Goal: Book appointment/travel/reservation

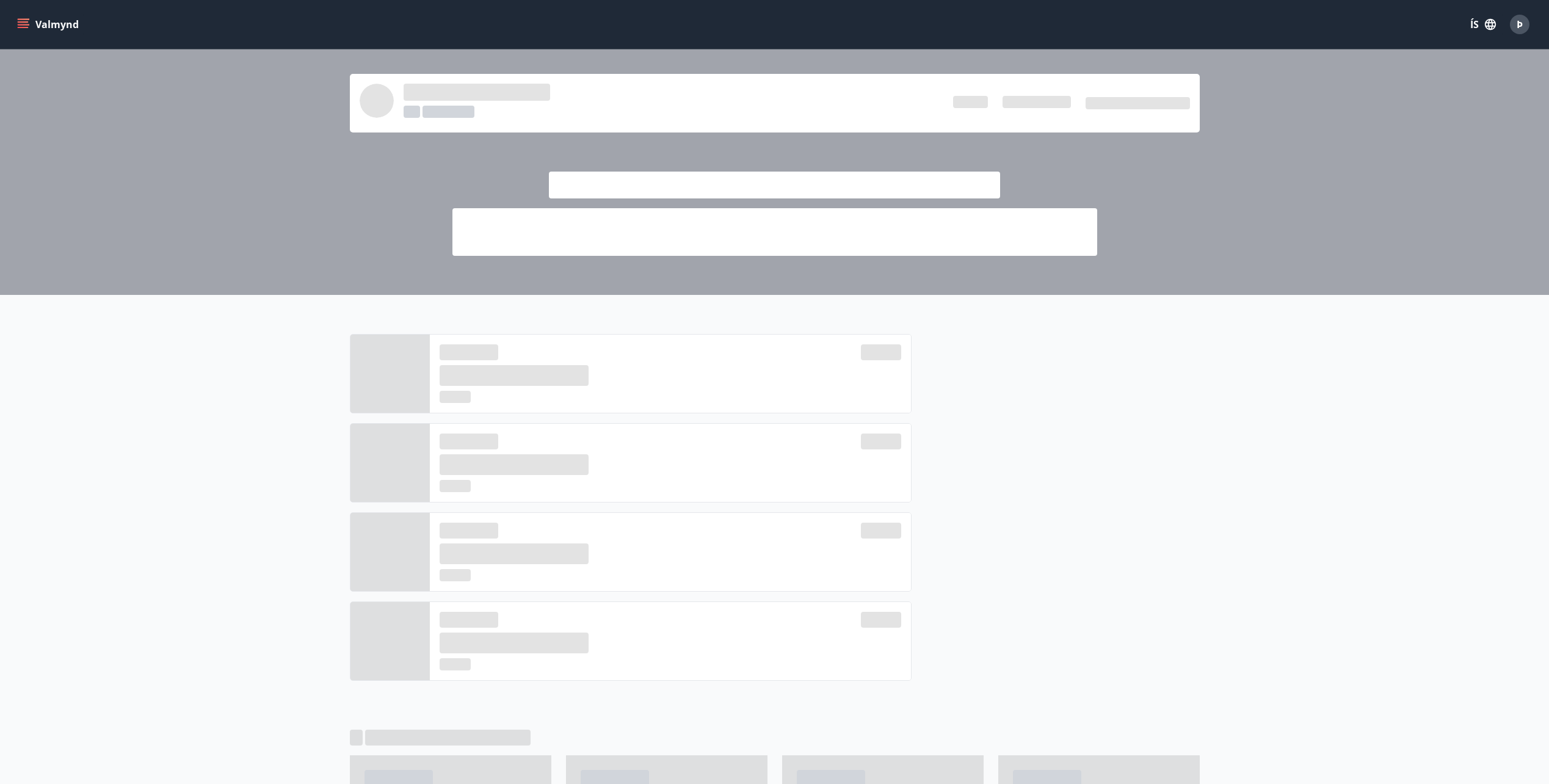
click at [44, 22] on button "Valmynd" at bounding box center [49, 24] width 69 height 22
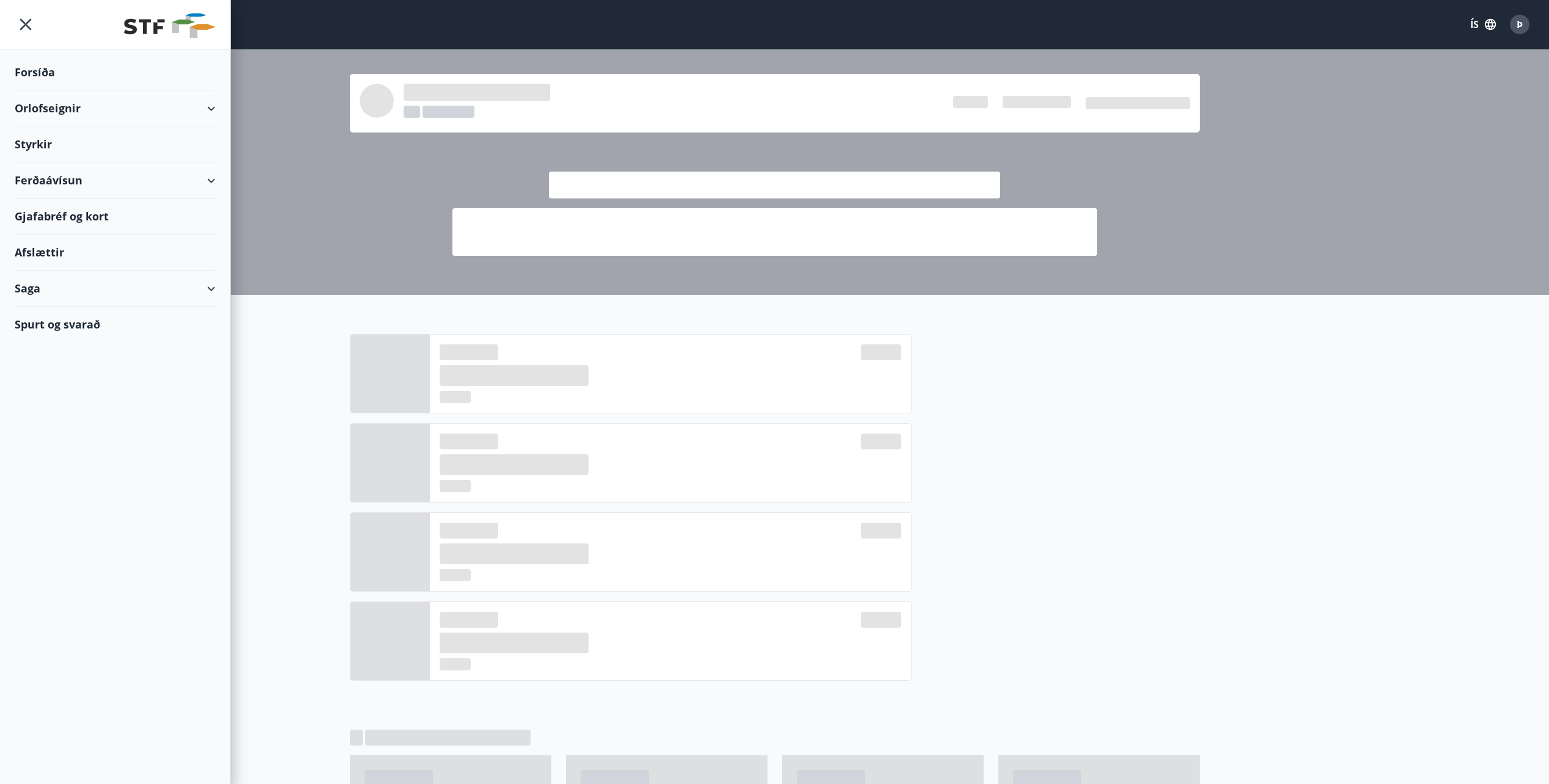
click at [211, 110] on div "Orlofseignir" at bounding box center [115, 107] width 201 height 36
click at [264, 135] on div at bounding box center [774, 171] width 1549 height 246
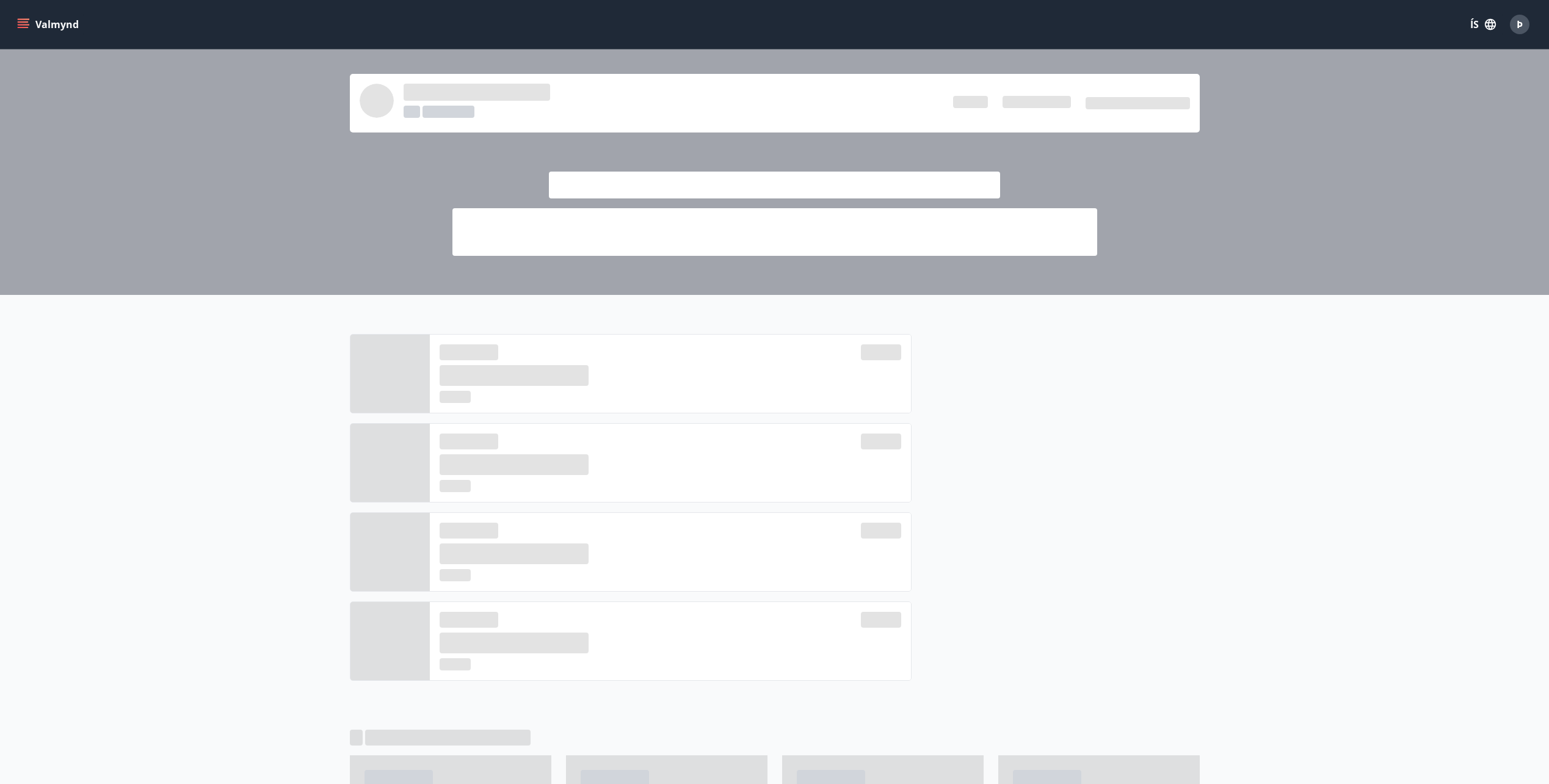
click at [23, 24] on icon "menu" at bounding box center [22, 24] width 12 height 12
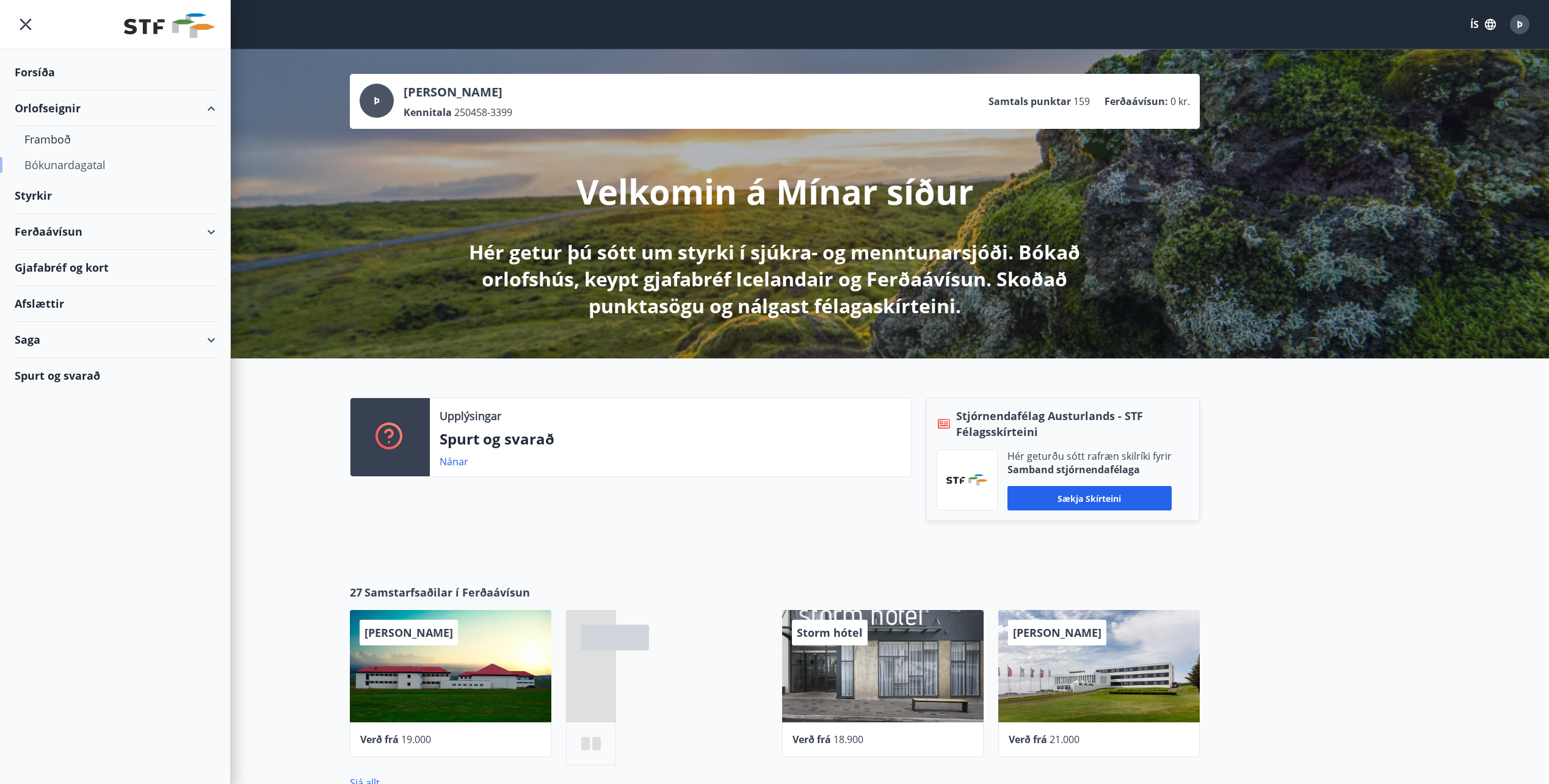
click at [81, 163] on div "Bókunardagatal" at bounding box center [115, 165] width 182 height 26
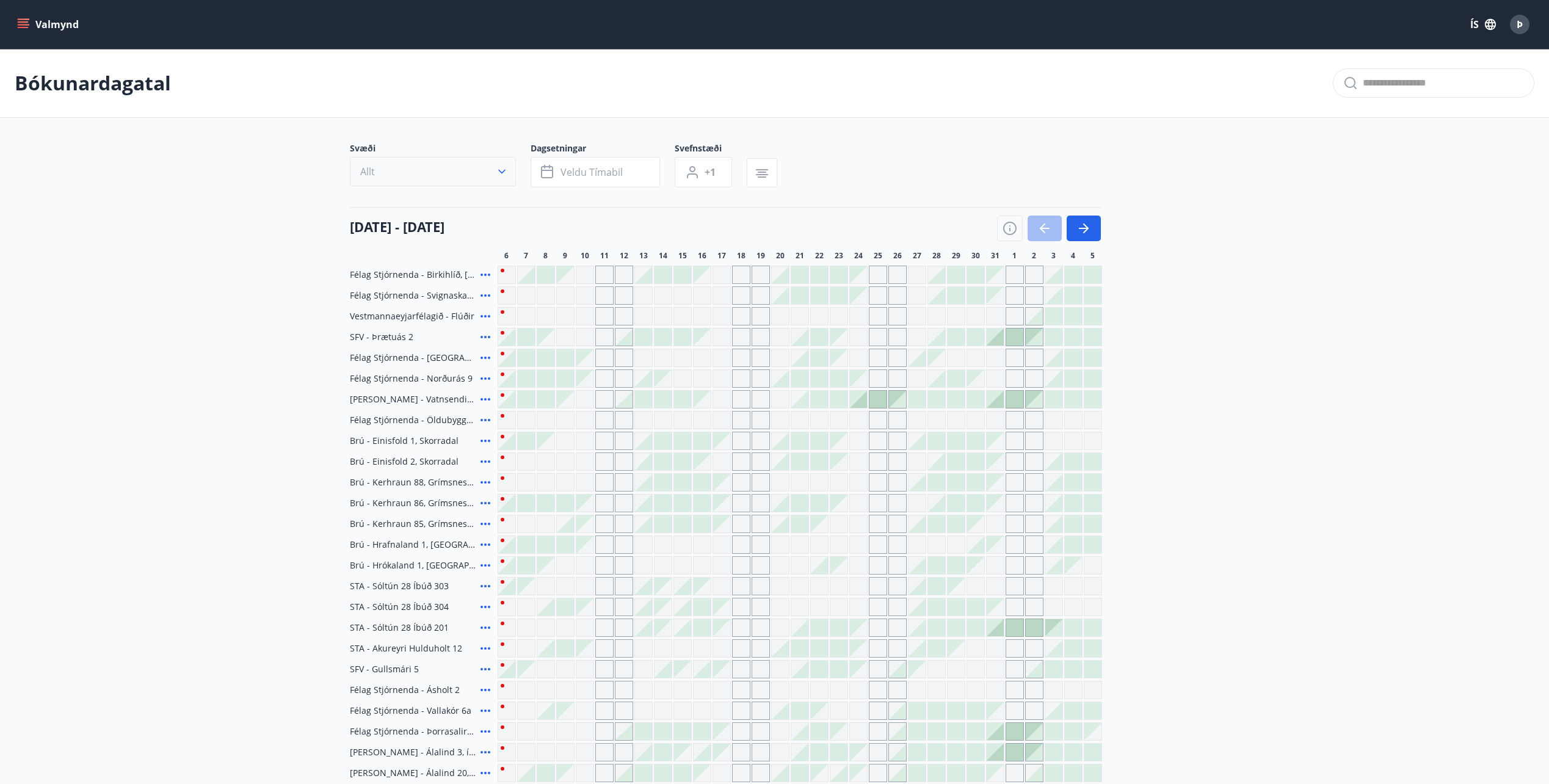
click at [381, 174] on button "Allt" at bounding box center [432, 171] width 166 height 30
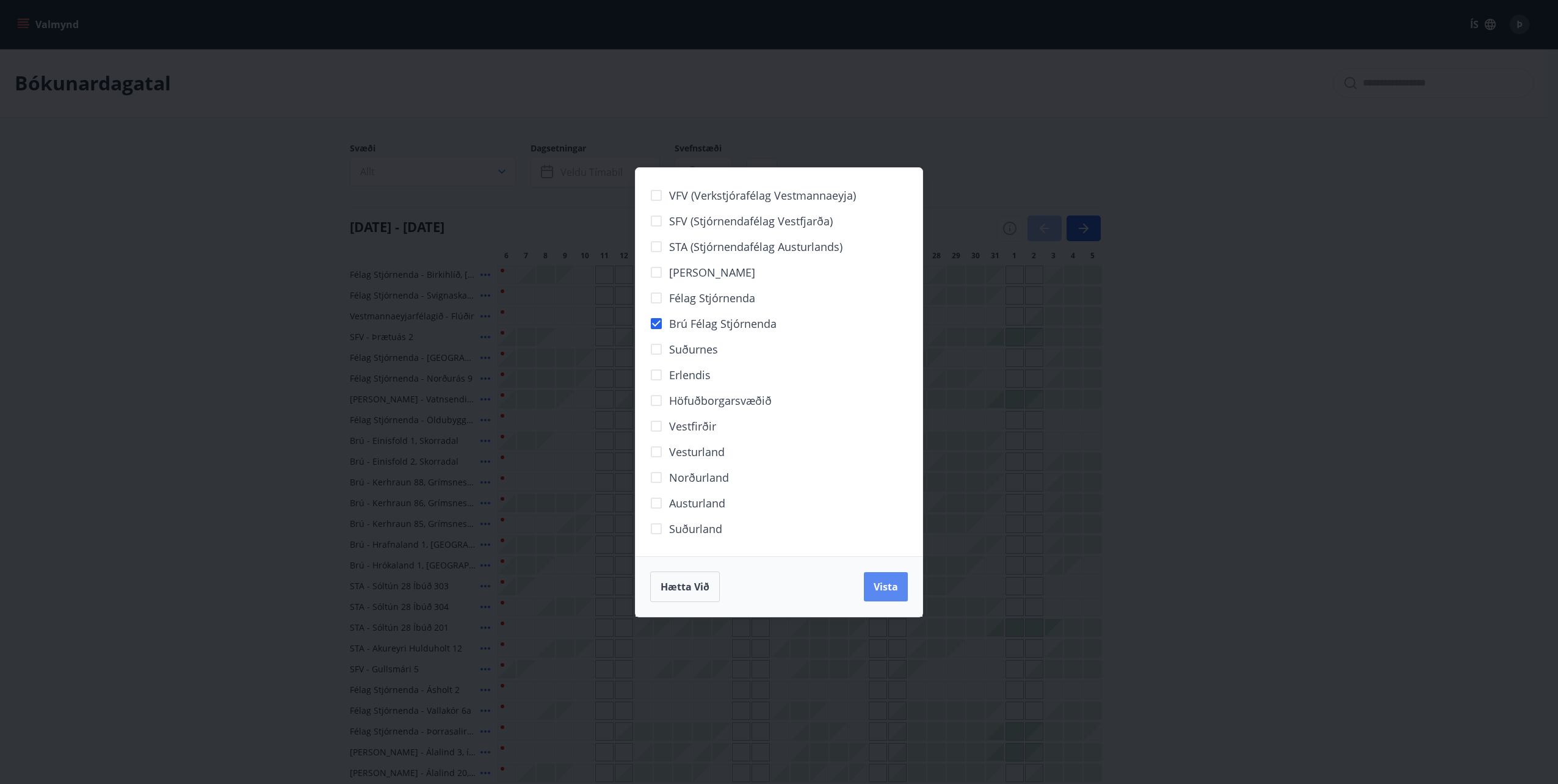
click at [885, 588] on span "Vista" at bounding box center [886, 587] width 24 height 13
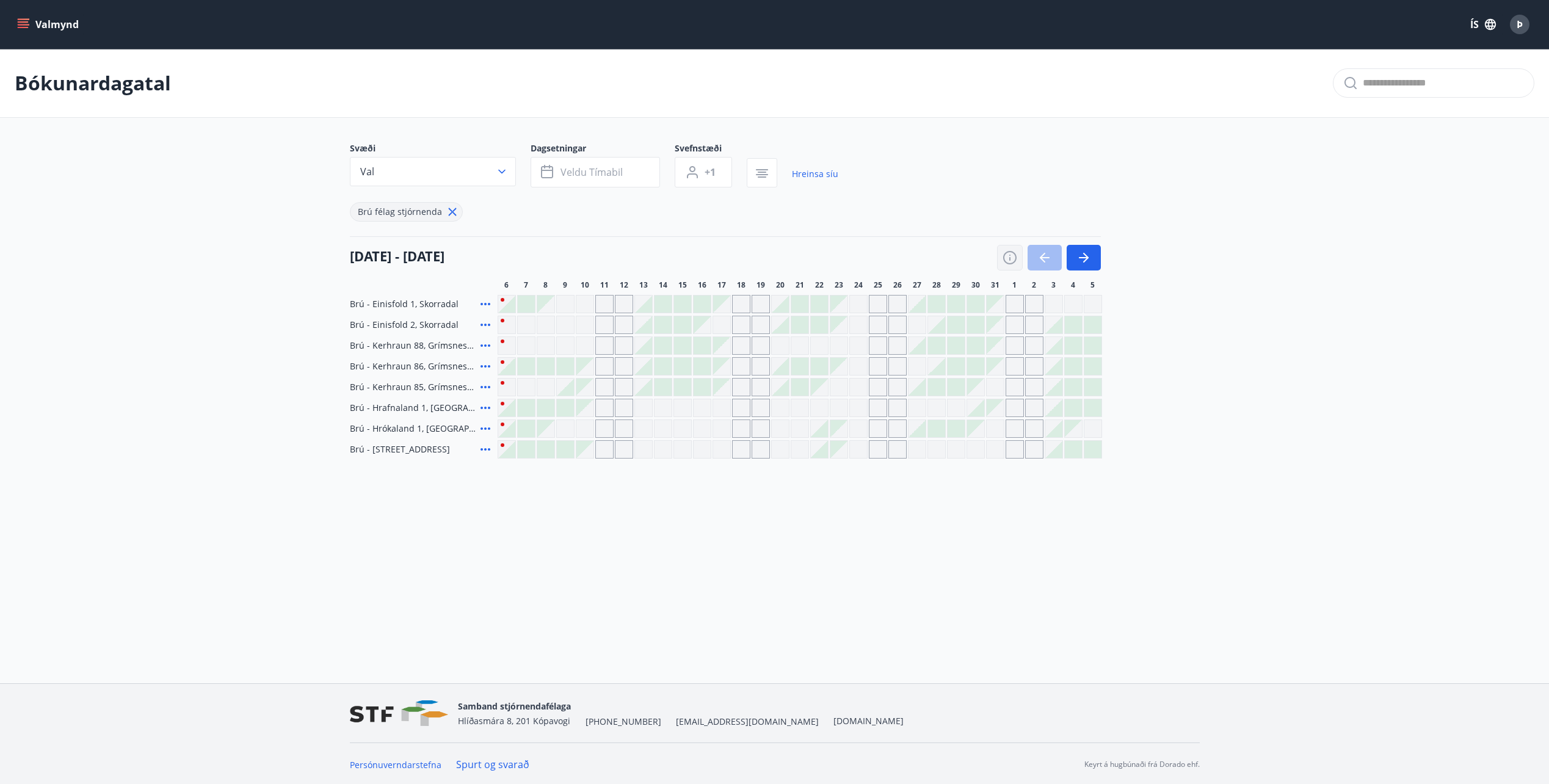
click at [1007, 254] on icon "button" at bounding box center [1010, 258] width 15 height 15
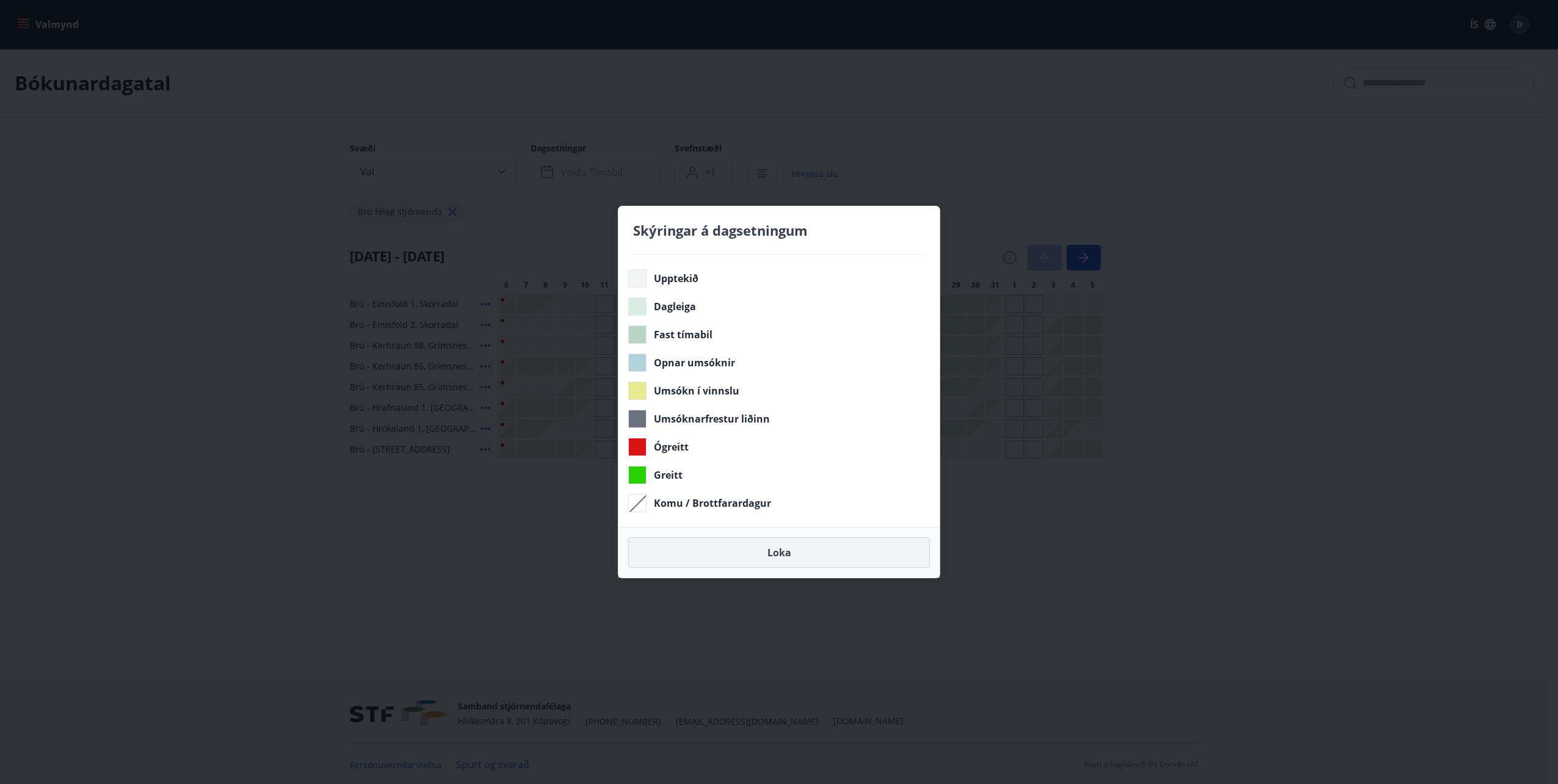
click at [799, 555] on button "Loka" at bounding box center [779, 552] width 301 height 31
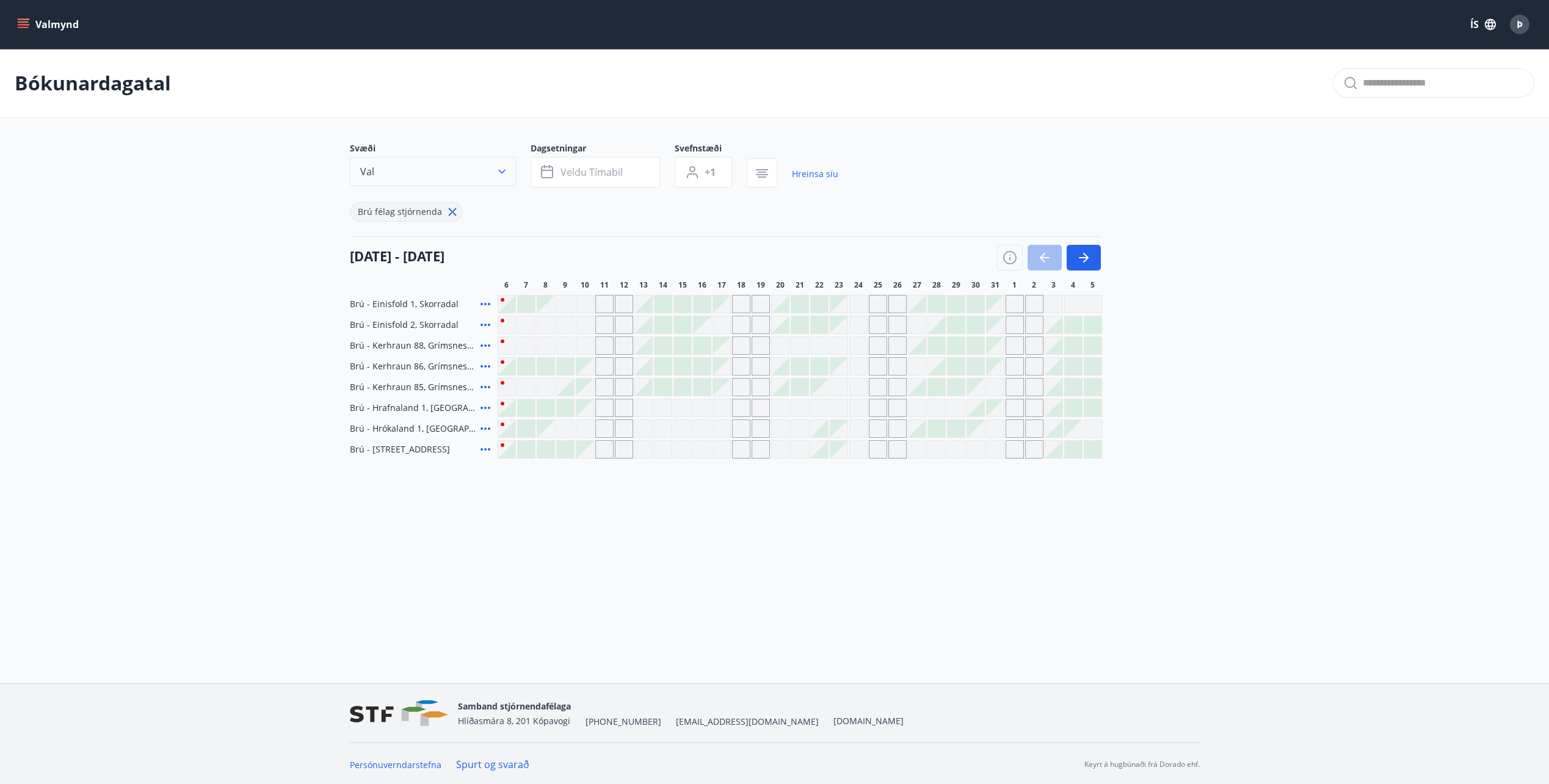
click at [453, 173] on button "Val" at bounding box center [432, 171] width 166 height 30
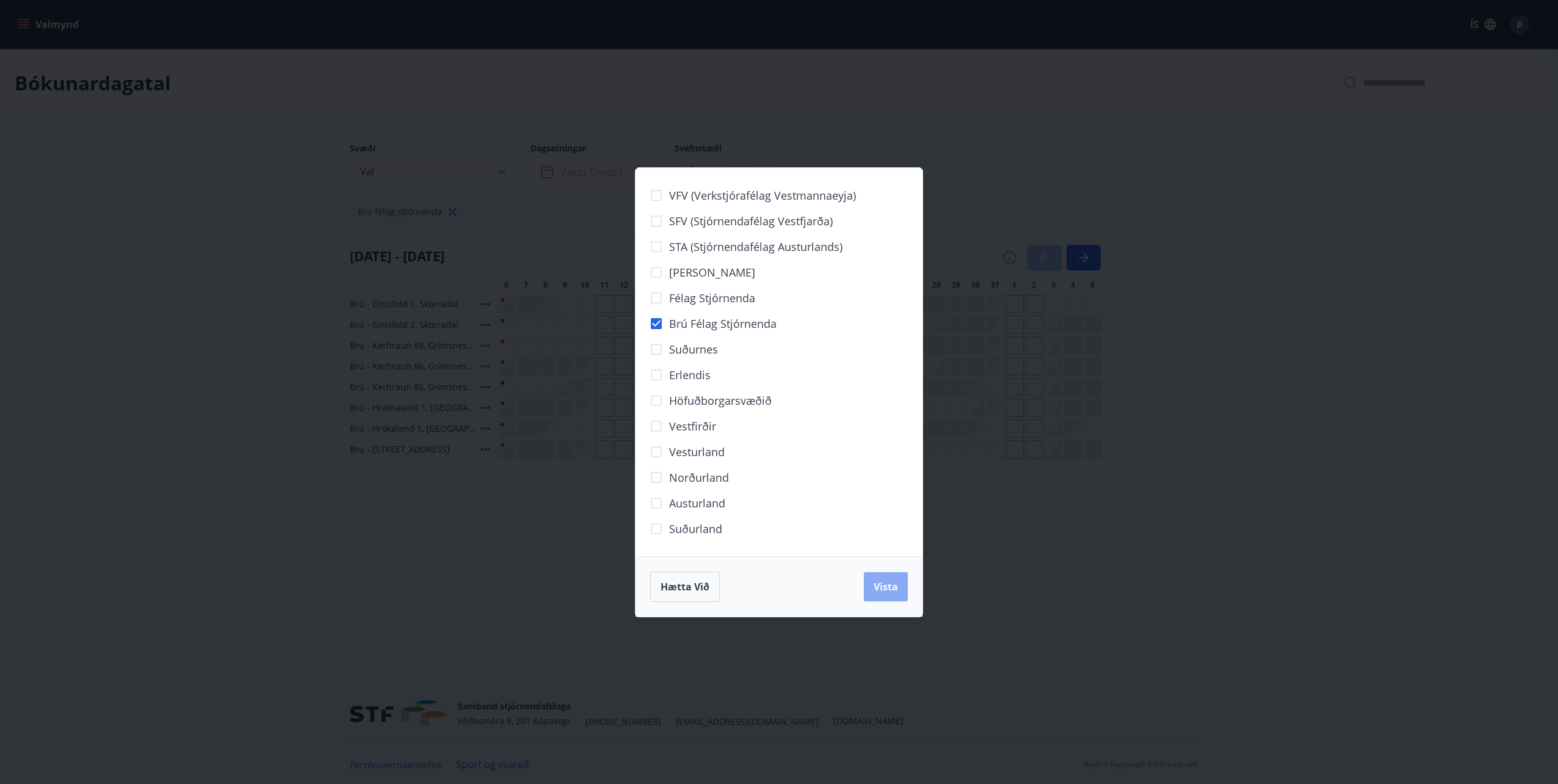
click at [879, 593] on button "Vista" at bounding box center [885, 587] width 44 height 30
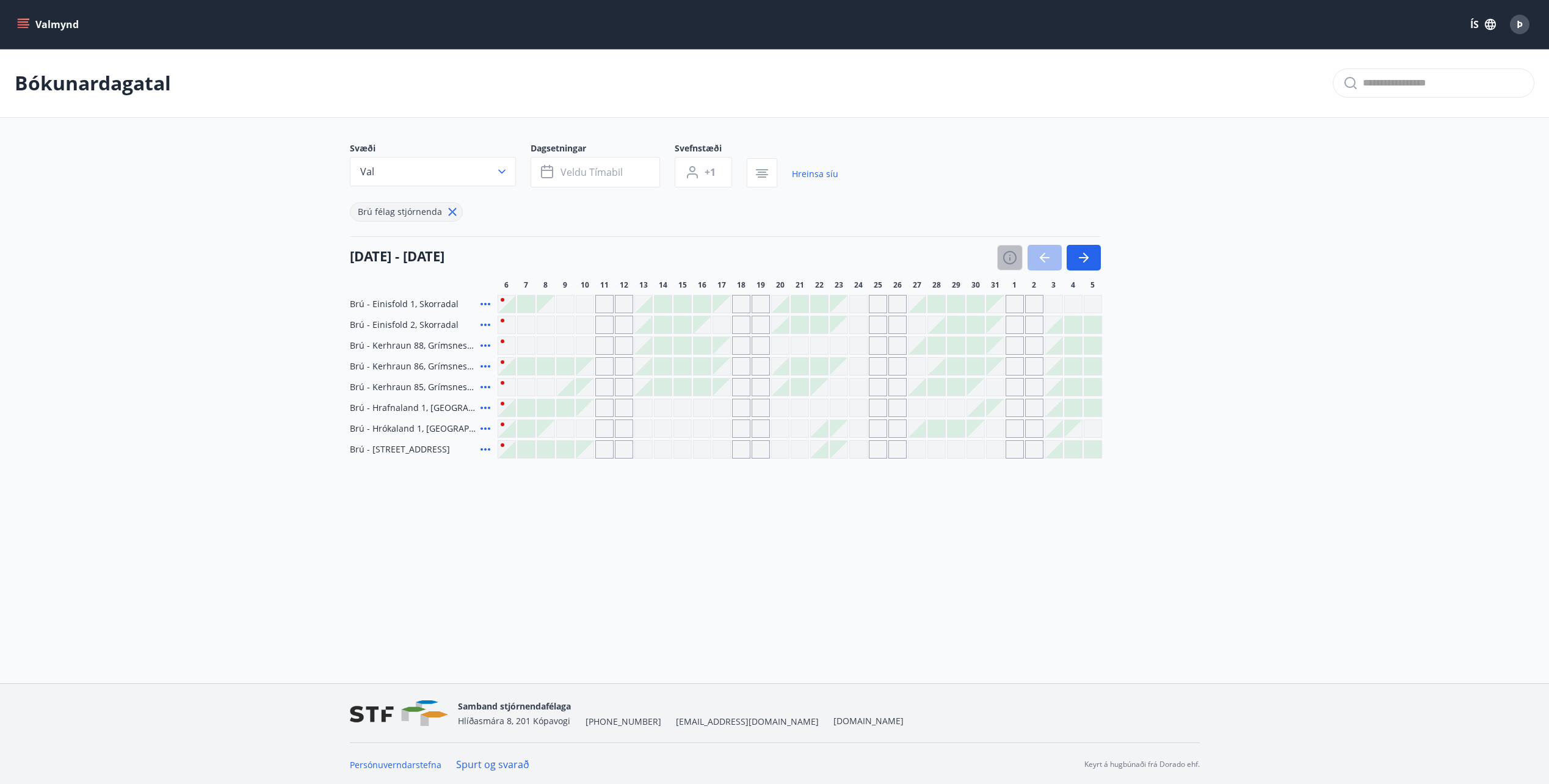
click at [1006, 253] on icon "button" at bounding box center [1009, 258] width 13 height 13
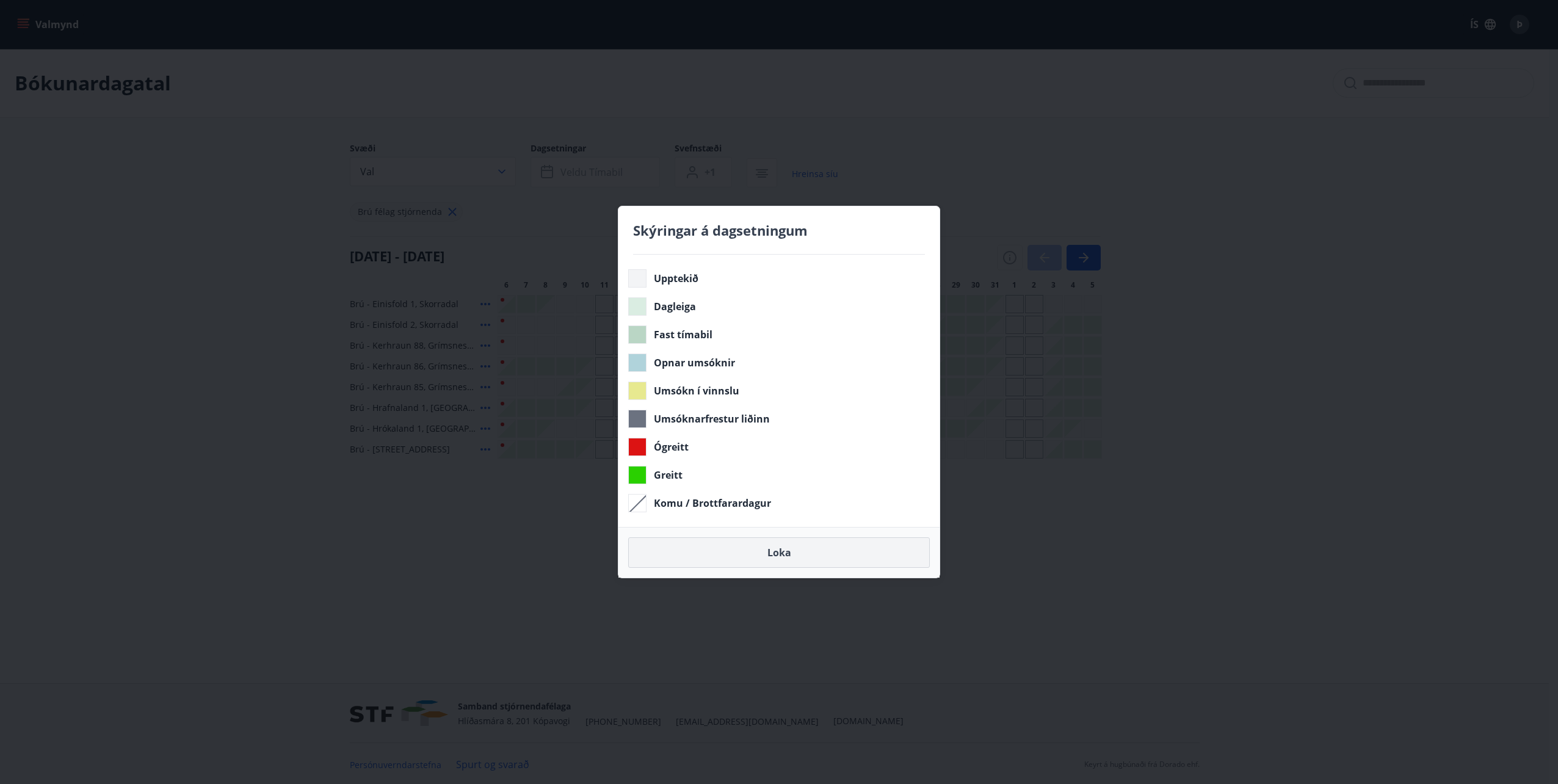
click at [815, 560] on button "Loka" at bounding box center [779, 552] width 301 height 31
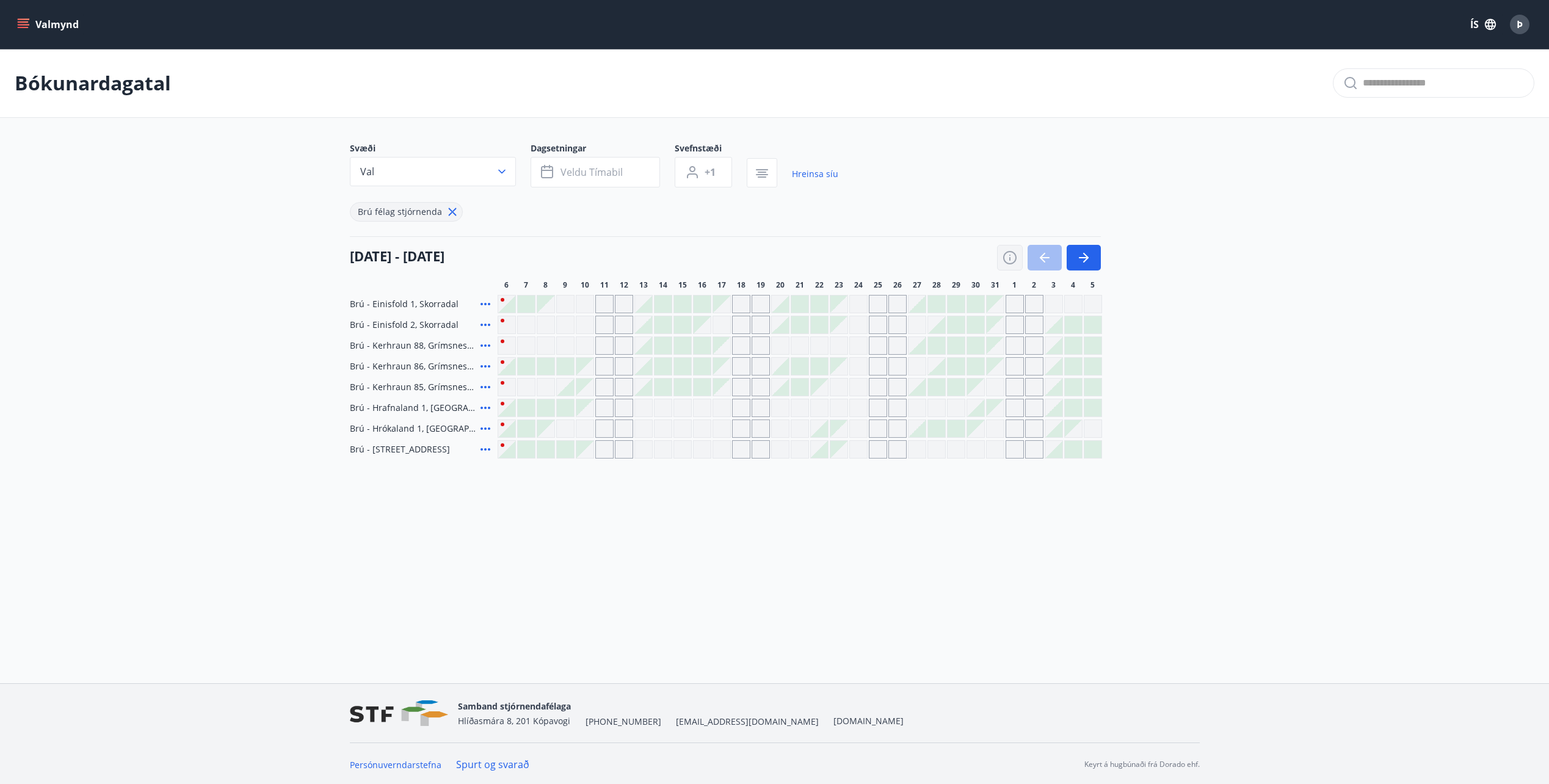
click at [1003, 257] on icon "button" at bounding box center [1010, 258] width 15 height 15
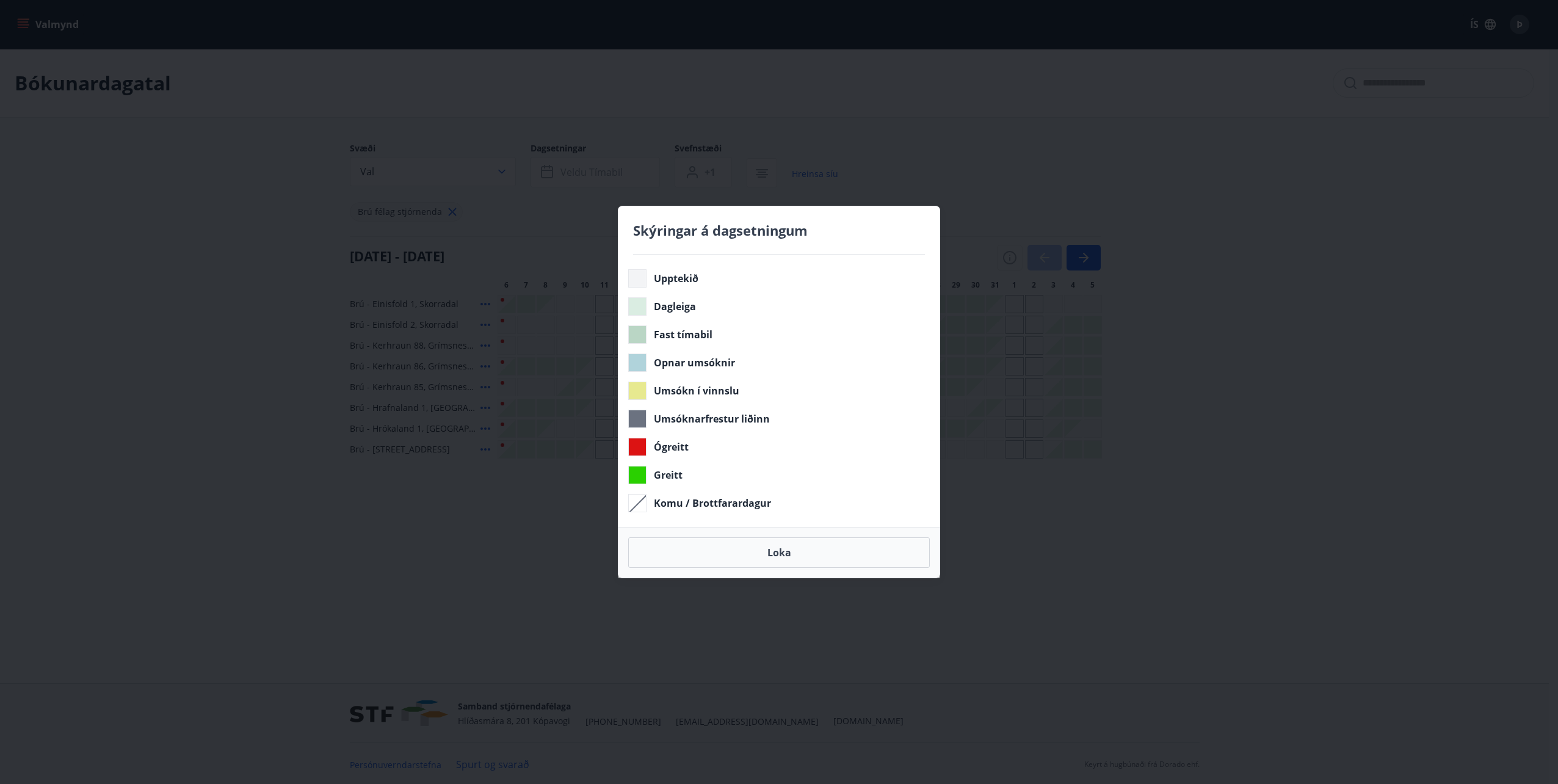
click at [972, 570] on div "Skýringar á dagsetningum Upptekið Dagleiga Fast tímabil Opnar umsóknir Umsókn í…" at bounding box center [779, 392] width 1558 height 784
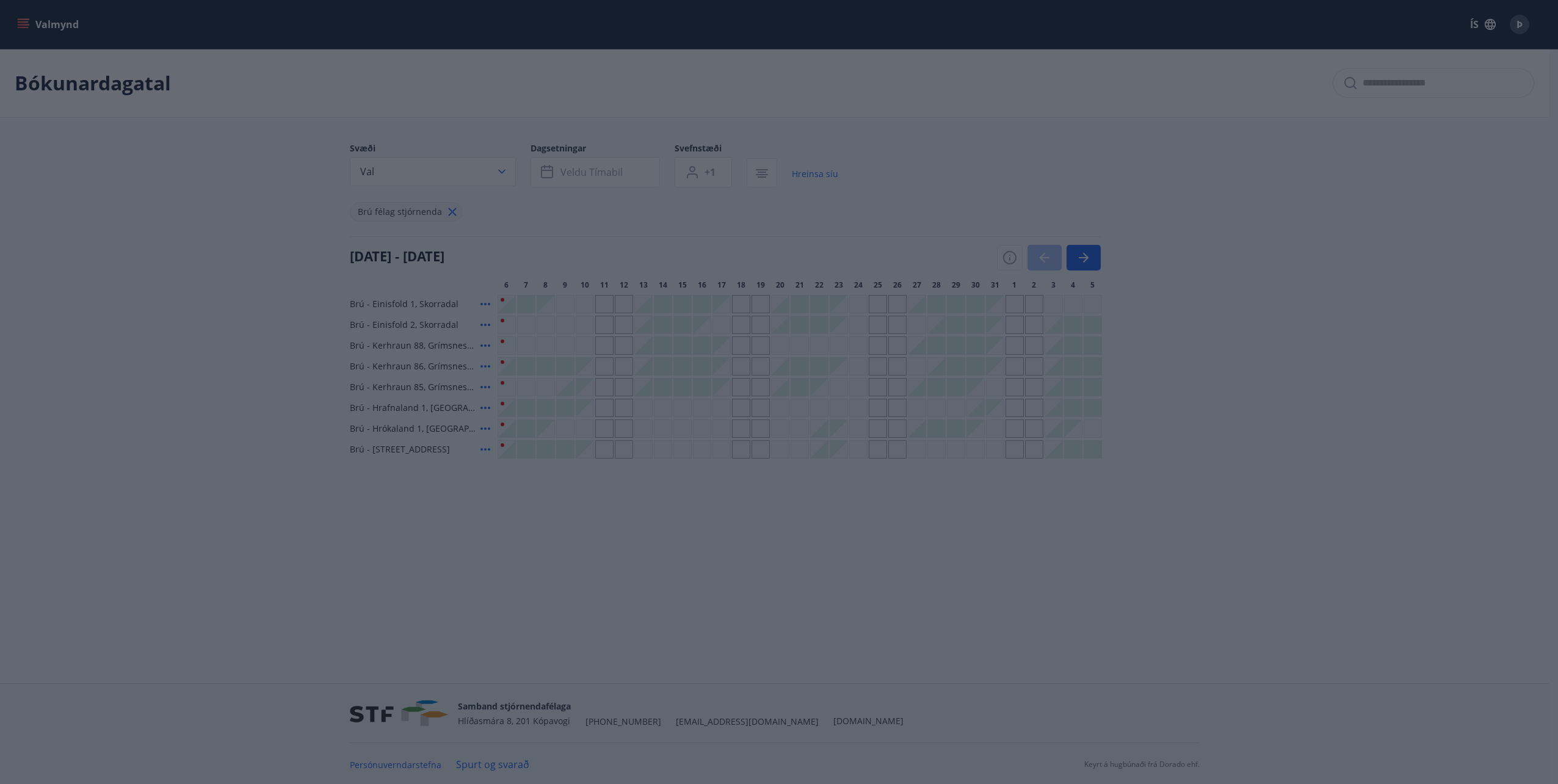
click at [801, 536] on body "Valmynd ÍS Þ Bókunardagatal Svæði Val Dagsetningar Veldu tímabil Svefnstæði +1 …" at bounding box center [779, 392] width 1558 height 784
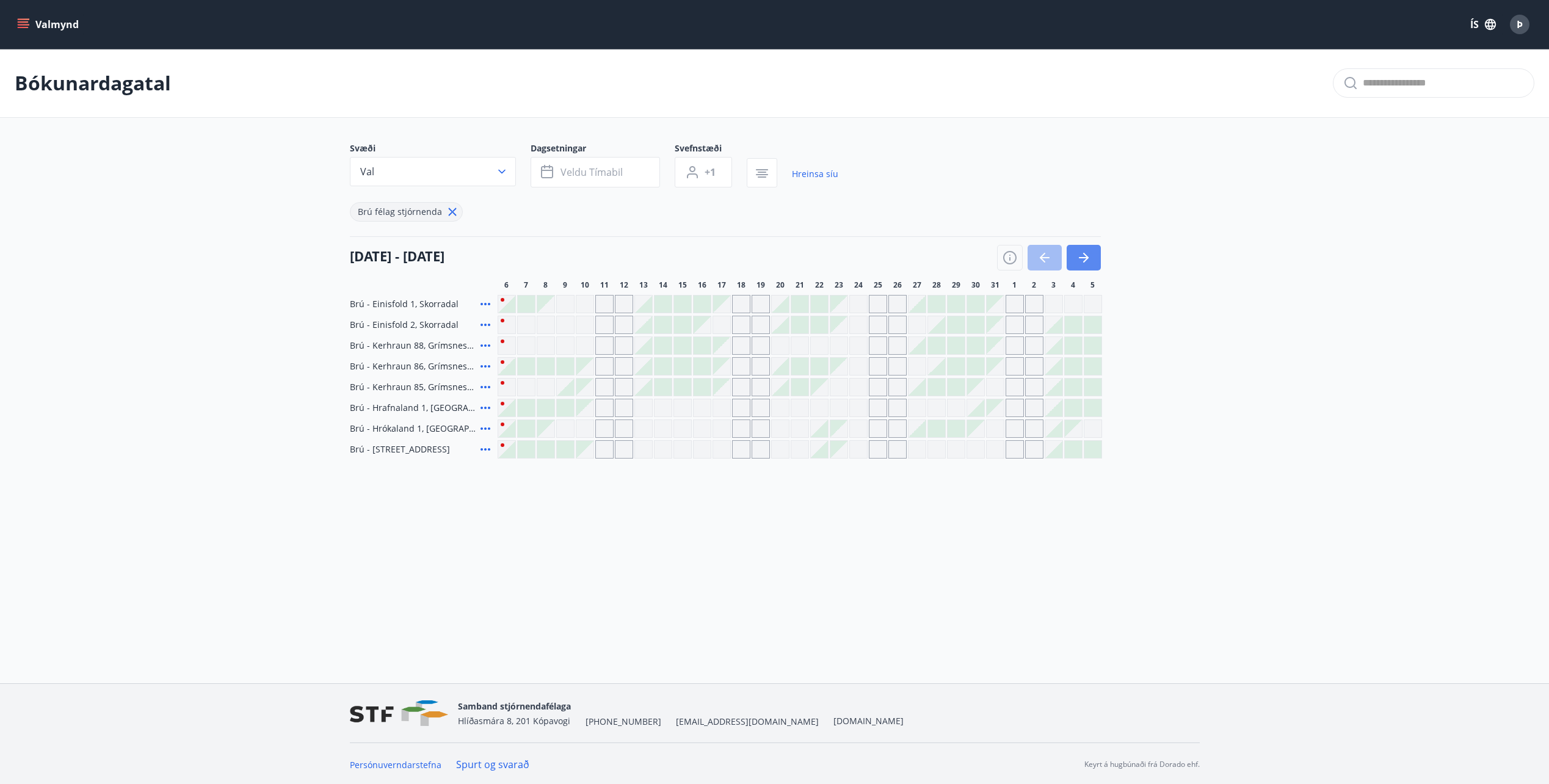
click at [1092, 258] on button "button" at bounding box center [1084, 258] width 34 height 26
